Goal: Go to known website: Go to known website

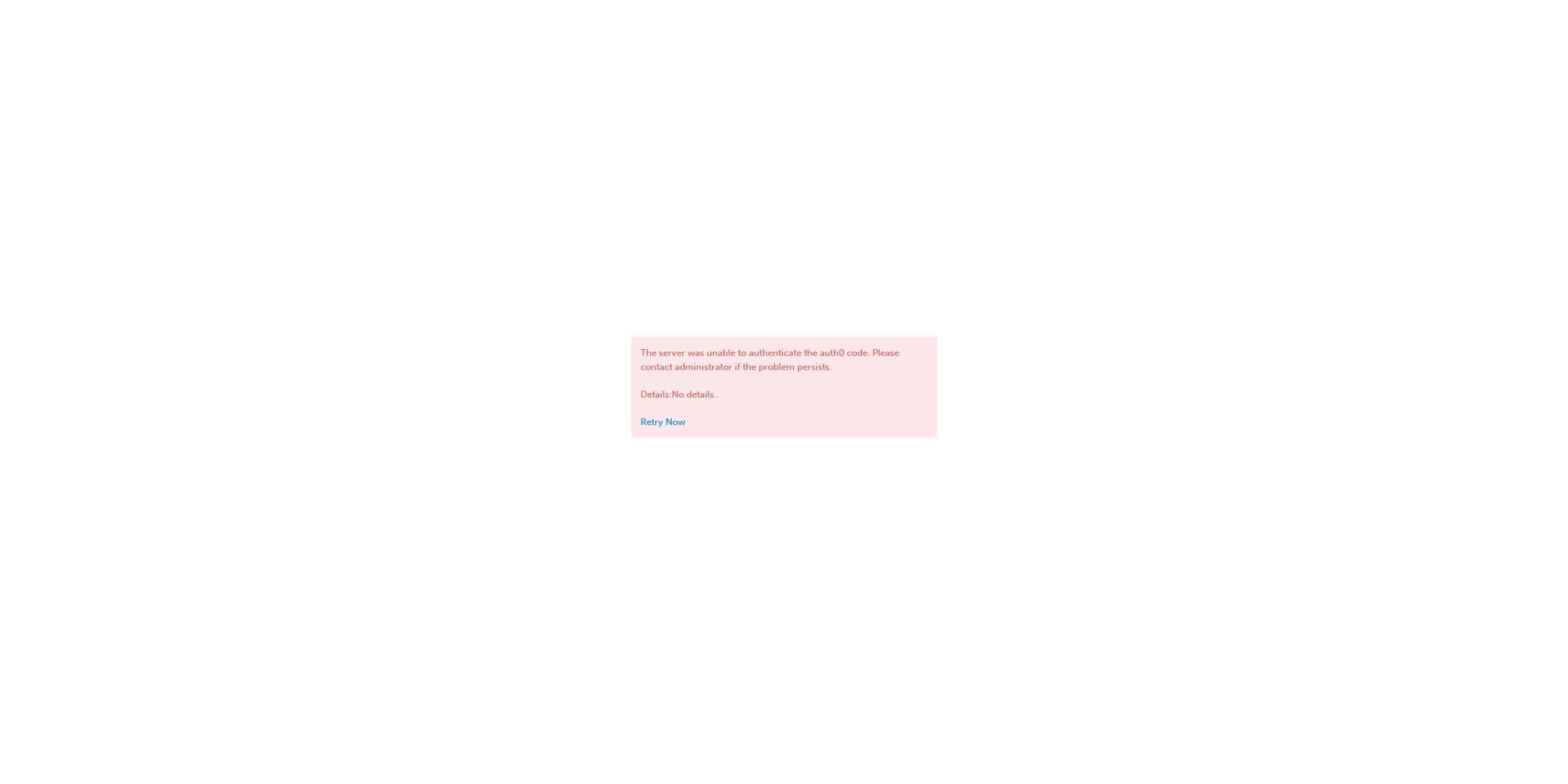
click at [579, 245] on div "The server was unable to authenticate the auth0 code. Please contact administra…" at bounding box center [784, 392] width 1568 height 784
drag, startPoint x: 1235, startPoint y: 19, endPoint x: 1029, endPoint y: 221, distance: 288.5
click at [1029, 221] on div "The server was unable to authenticate the auth0 code. Please contact administra…" at bounding box center [784, 392] width 1568 height 784
click at [436, 296] on div "The server was unable to authenticate the auth0 code. Please contact administra…" at bounding box center [784, 392] width 1568 height 784
click at [654, 110] on div "The server was unable to authenticate the auth0 code. Please contact administra…" at bounding box center [784, 392] width 306 height 784
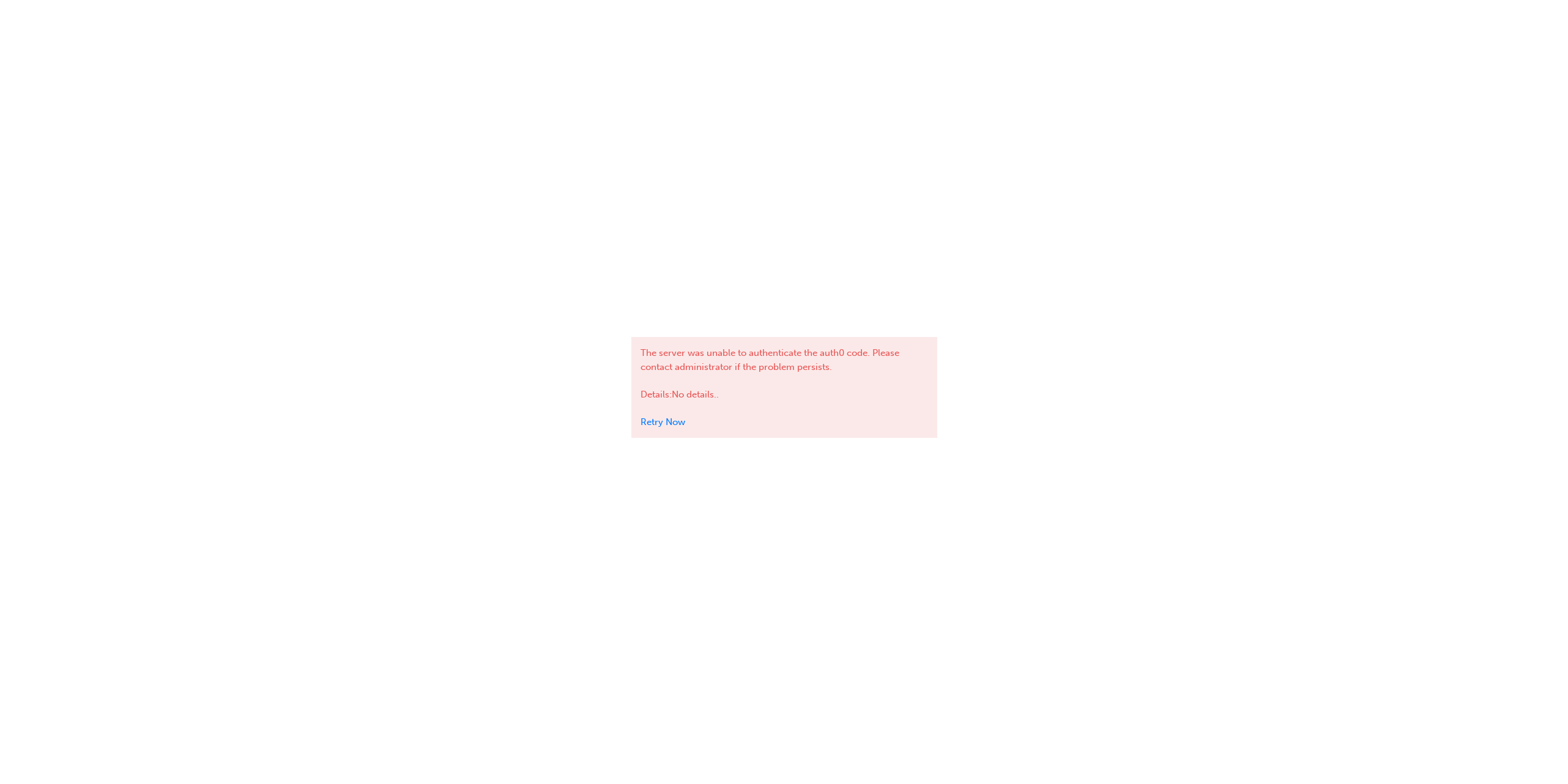
click at [523, 76] on div "The server was unable to authenticate the auth0 code. Please contact administra…" at bounding box center [784, 392] width 1568 height 784
